Goal: Transaction & Acquisition: Purchase product/service

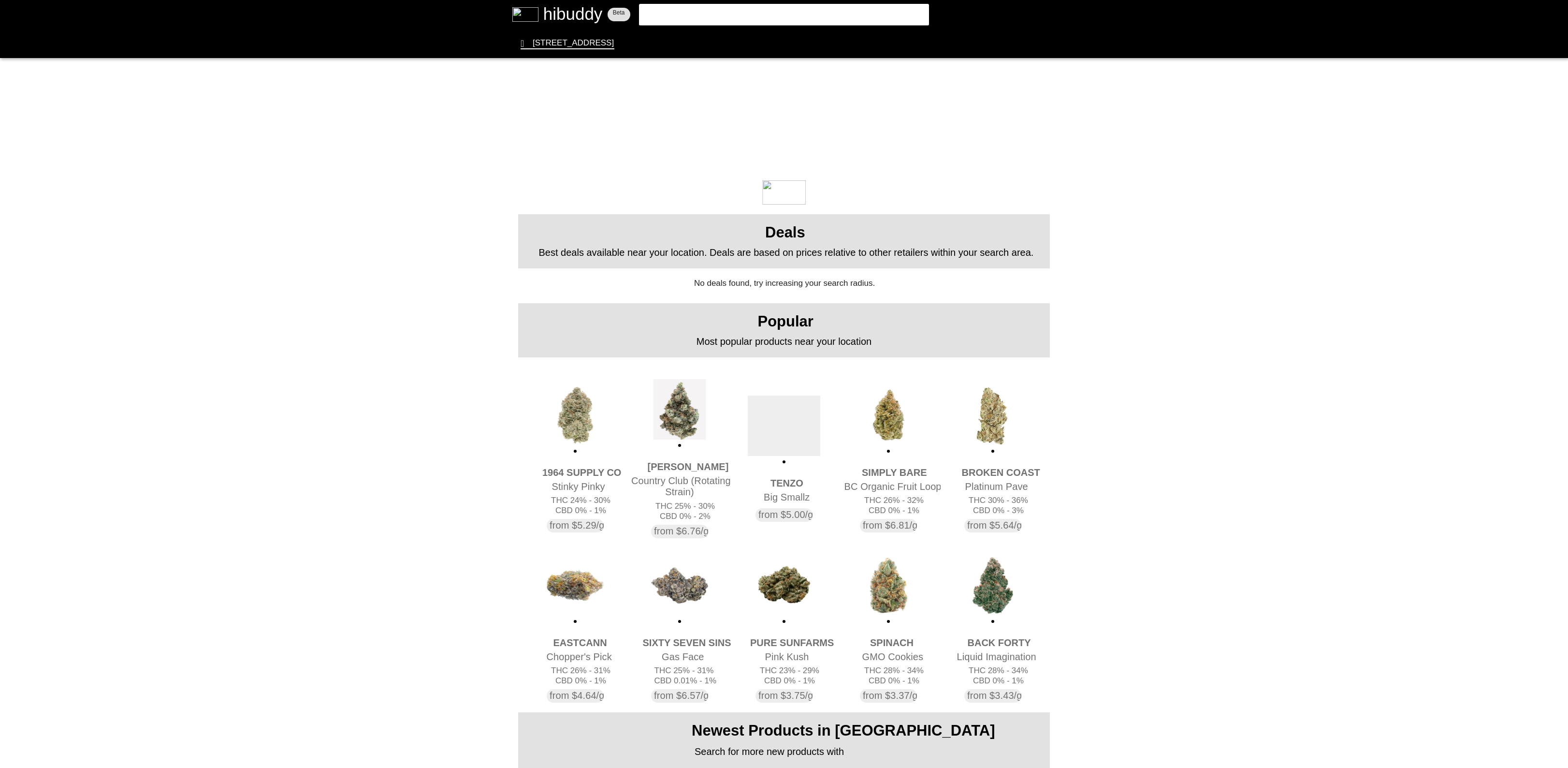
click at [778, 13] on flt-glass-pane at bounding box center [784, 384] width 1568 height 768
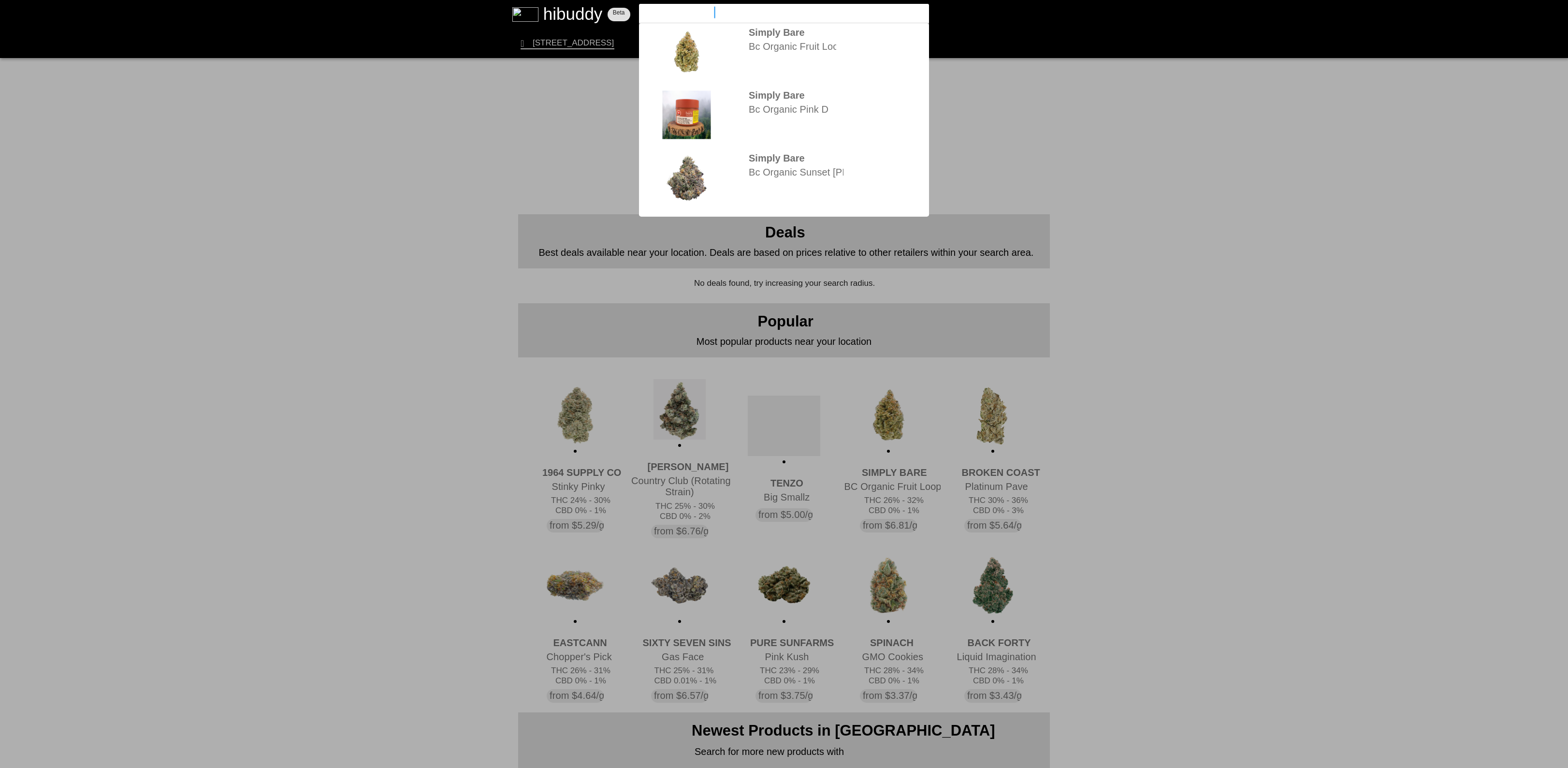
type input "simply bear grape"
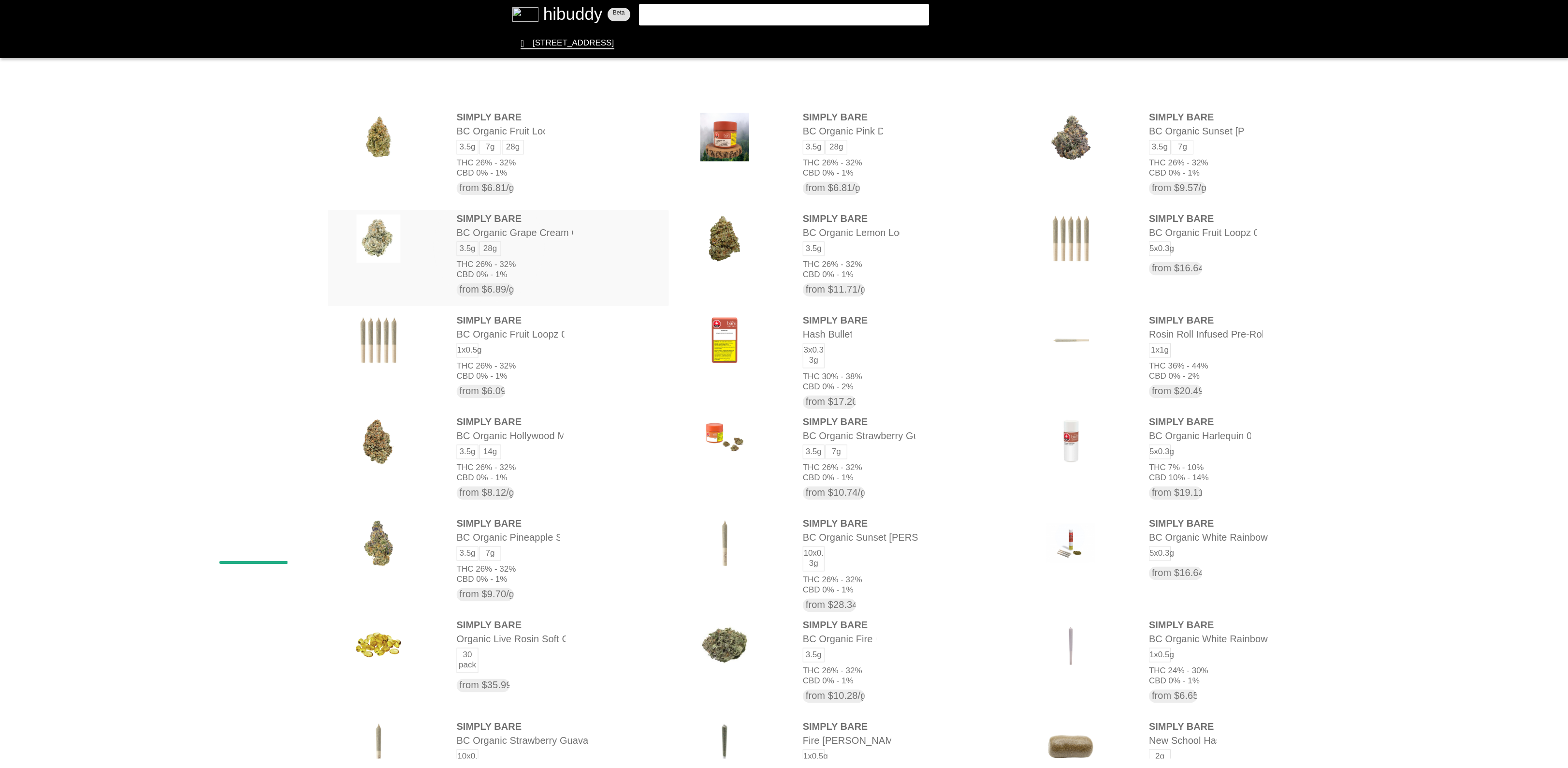
click at [489, 246] on flt-glass-pane at bounding box center [784, 384] width 1568 height 768
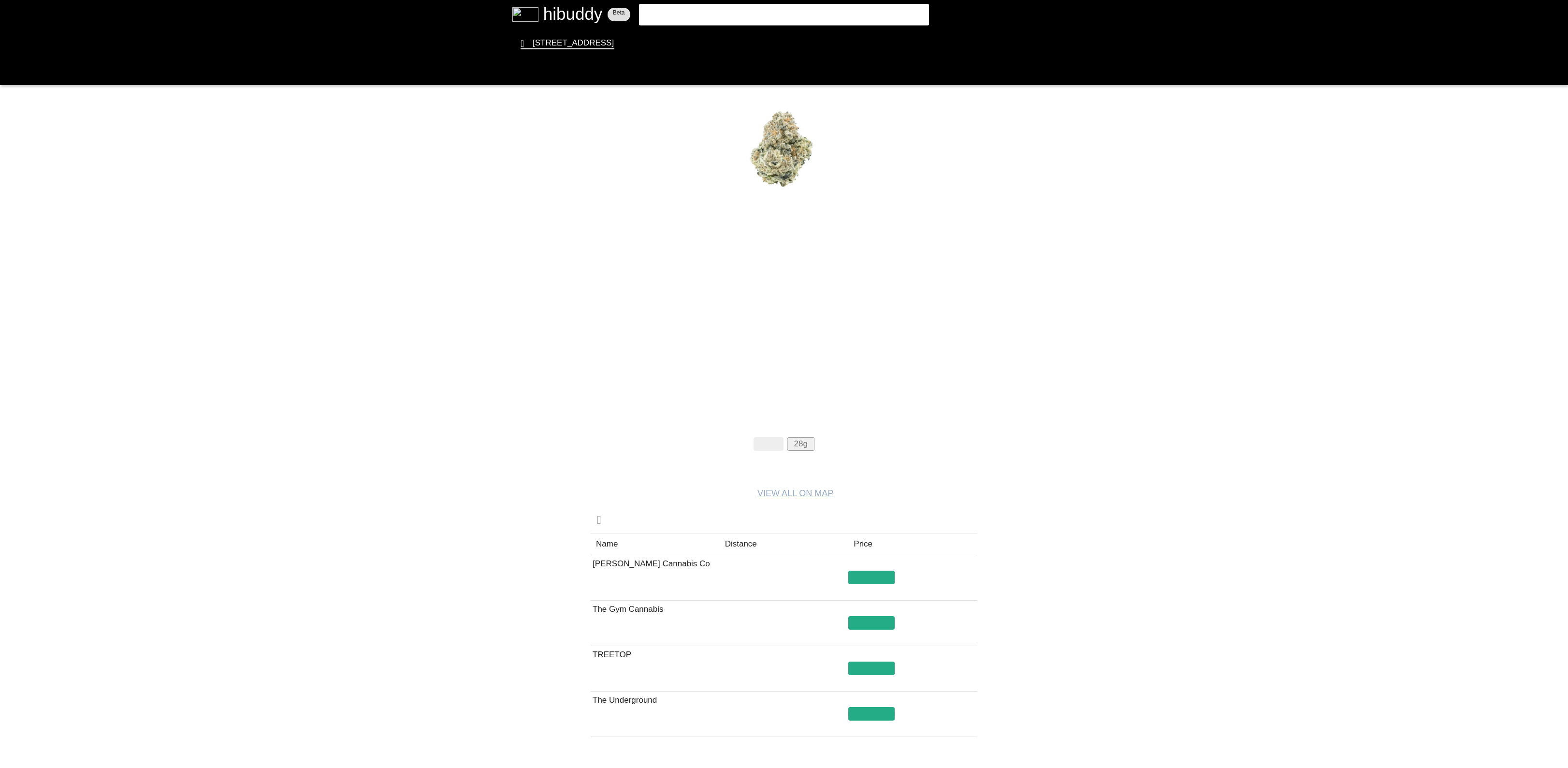
click at [803, 448] on flt-glass-pane at bounding box center [784, 384] width 1568 height 768
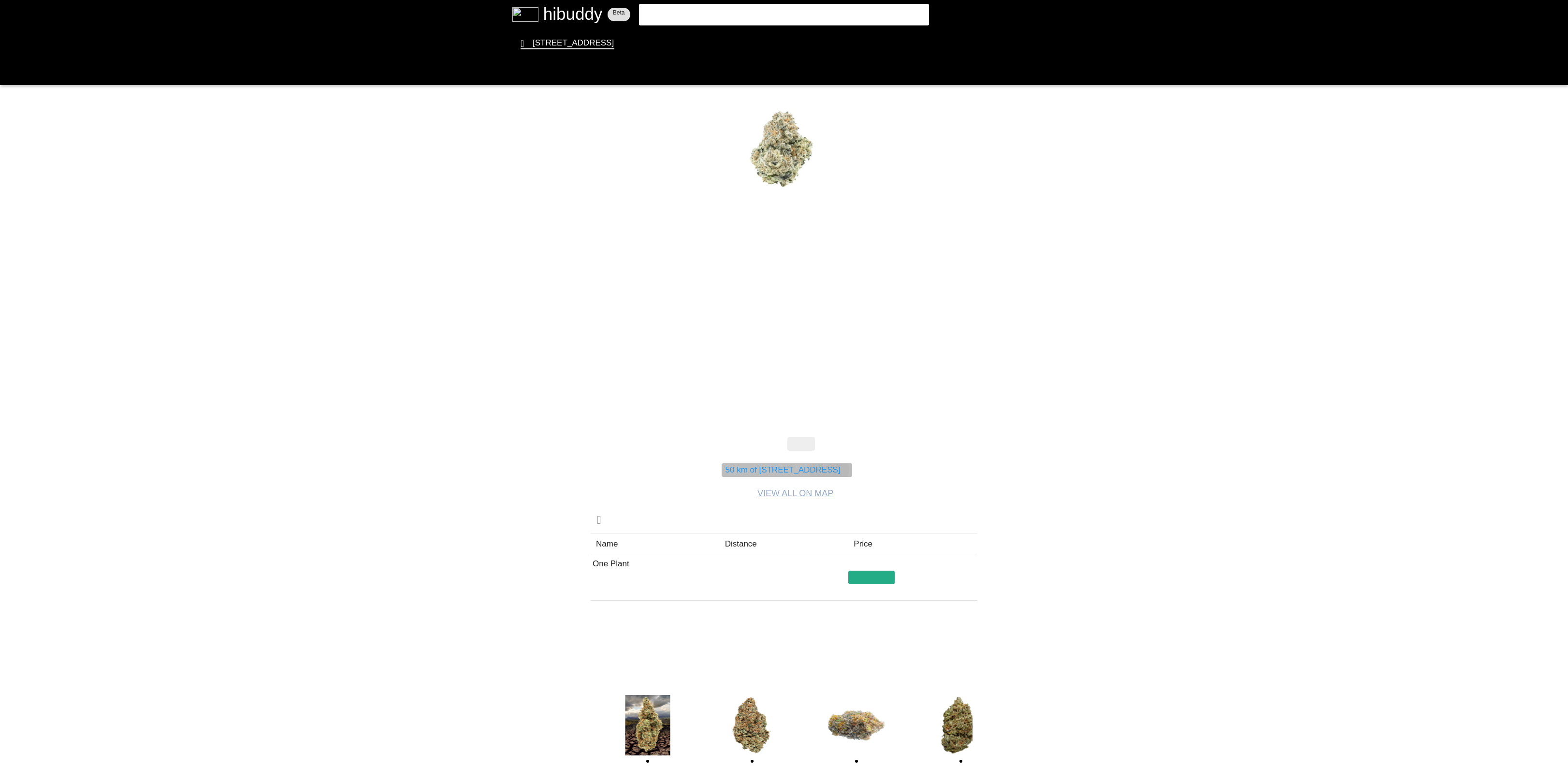
click at [829, 468] on flt-glass-pane at bounding box center [784, 384] width 1568 height 768
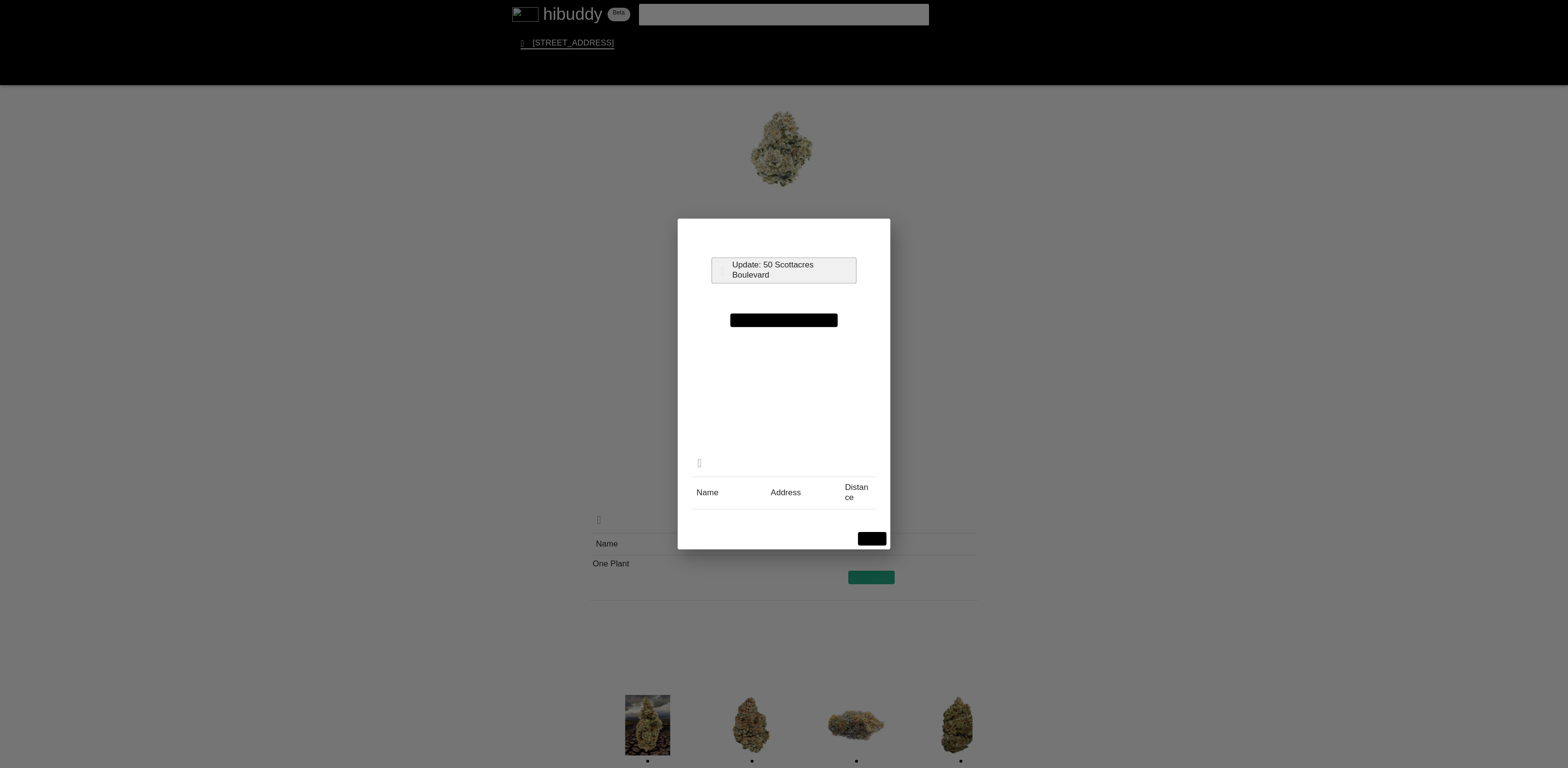
click at [795, 272] on flt-glass-pane at bounding box center [784, 384] width 1568 height 768
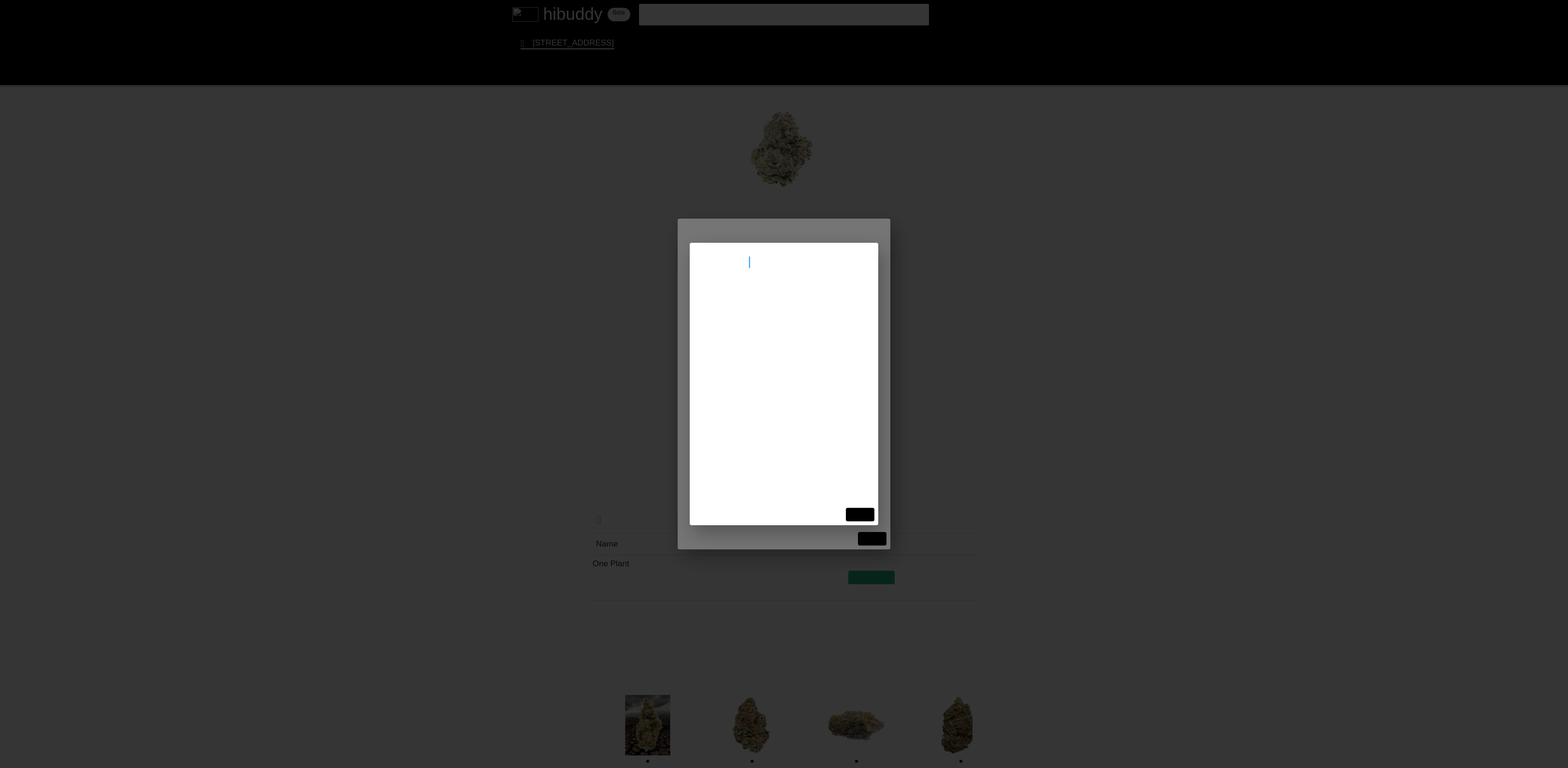
type input "stoney creek"
click at [794, 299] on flt-glass-pane at bounding box center [784, 384] width 1568 height 768
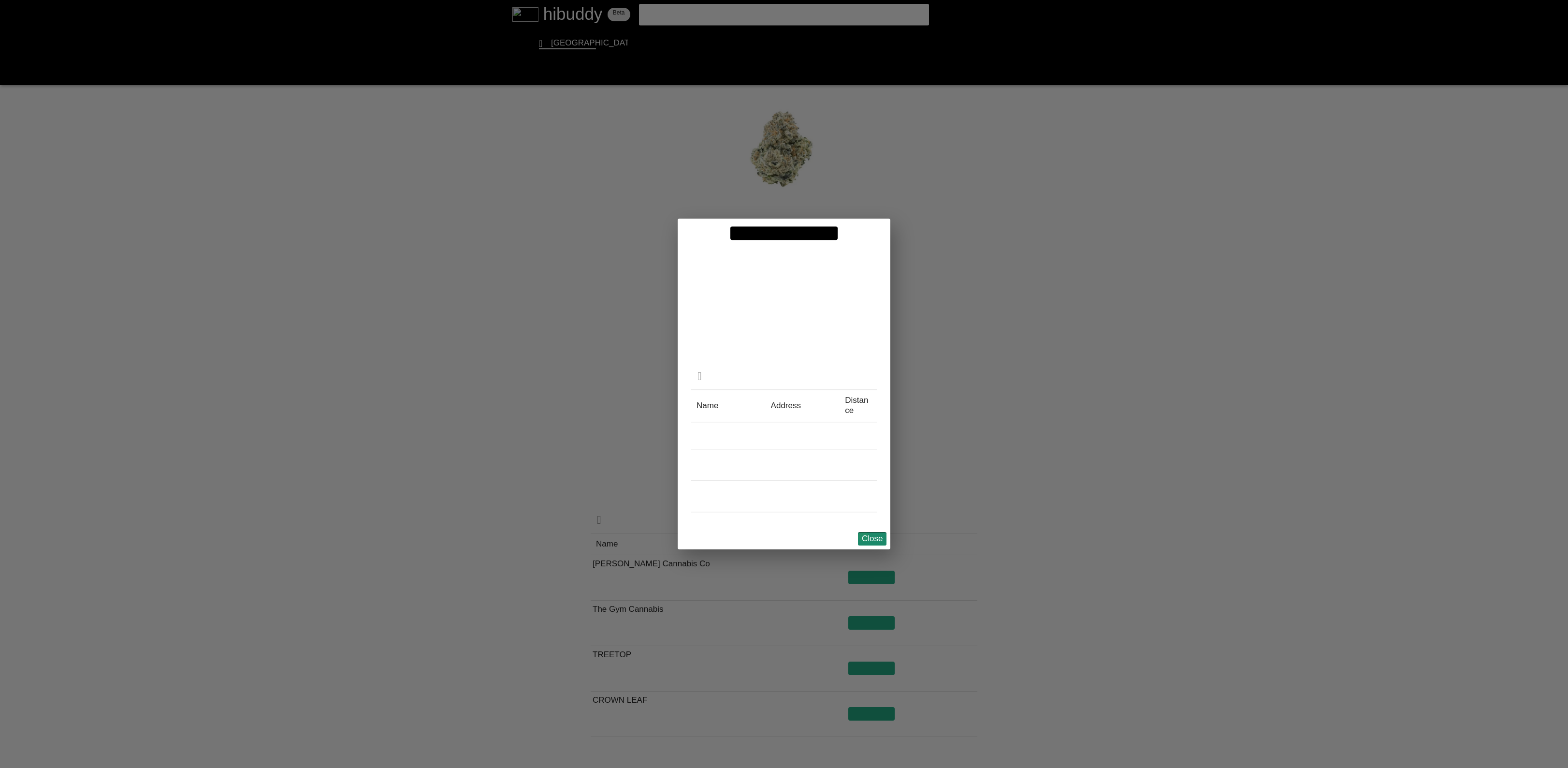
click at [862, 535] on flt-glass-pane at bounding box center [784, 384] width 1568 height 768
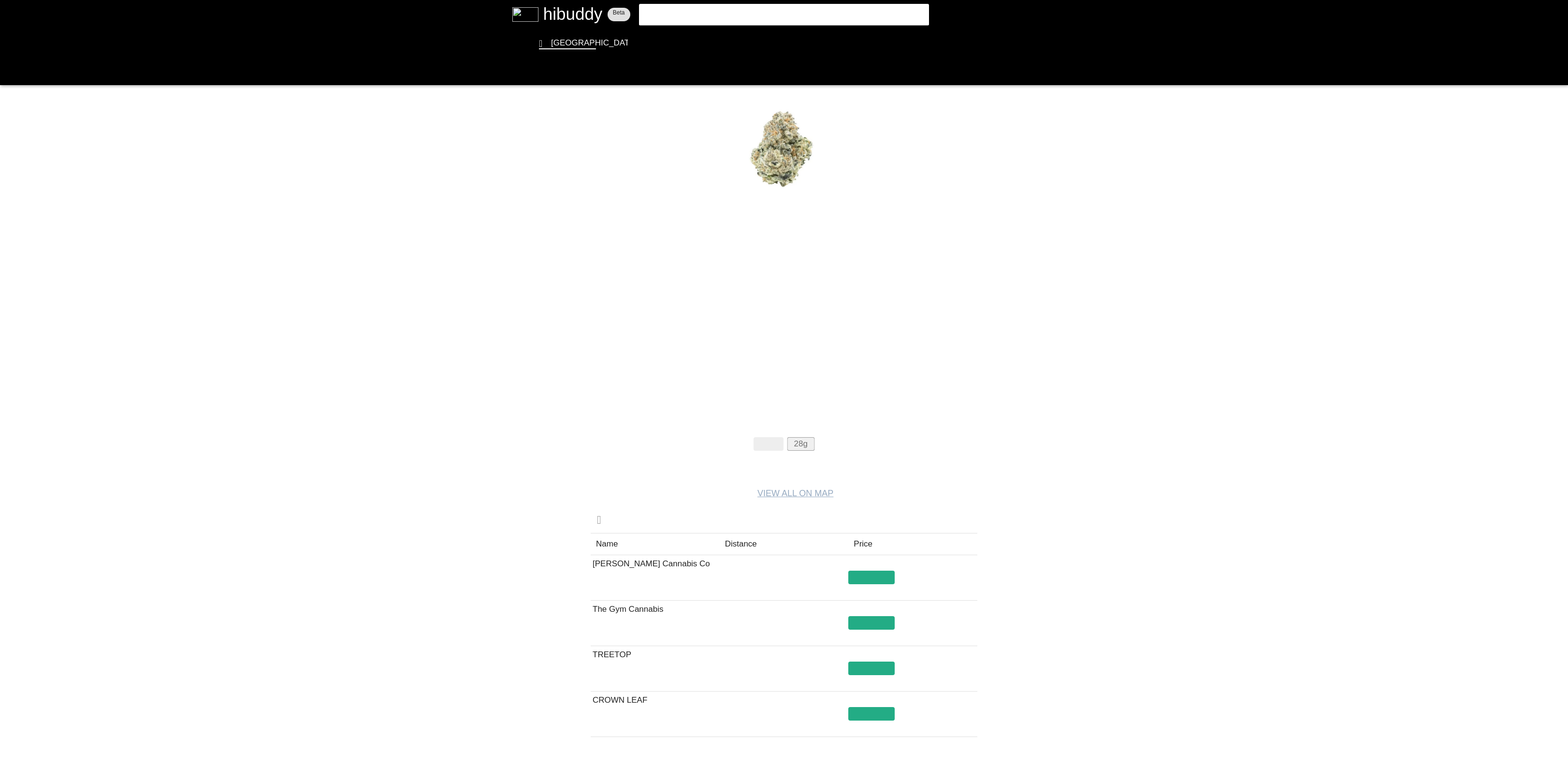
click at [798, 442] on flt-glass-pane at bounding box center [784, 384] width 1568 height 768
click at [752, 548] on flt-glass-pane at bounding box center [784, 384] width 1568 height 768
click at [707, 616] on flt-glass-pane at bounding box center [784, 384] width 1568 height 768
click at [669, 604] on flt-glass-pane at bounding box center [784, 384] width 1568 height 768
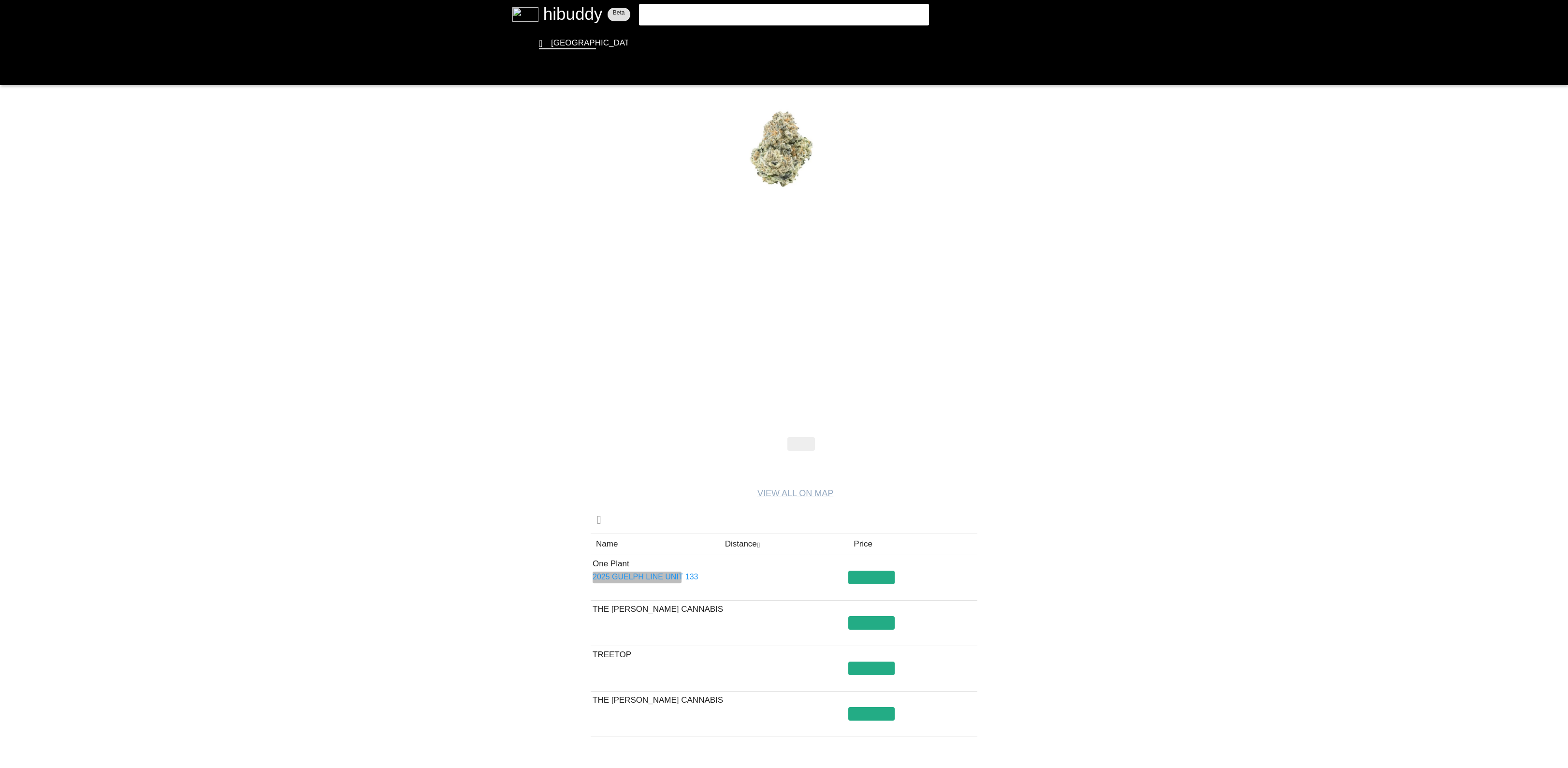
click at [648, 573] on flt-glass-pane at bounding box center [784, 384] width 1568 height 768
click at [882, 581] on flt-glass-pane at bounding box center [784, 384] width 1568 height 768
